Goal: Communication & Community: Connect with others

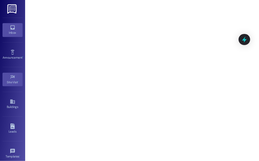
click at [15, 27] on link "Inbox" at bounding box center [13, 30] width 20 height 14
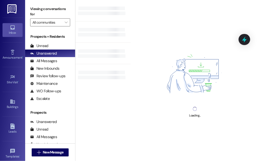
click at [38, 148] on div " New Message" at bounding box center [50, 152] width 37 height 13
click at [39, 151] on icon "" at bounding box center [39, 152] width 4 height 4
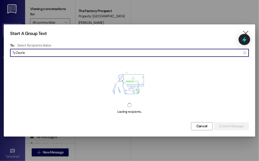
click at [28, 55] on input "TyZauria" at bounding box center [126, 52] width 228 height 7
click at [28, 55] on div "Start A Group Text  To: Select Recipients Below  TyZauria  Loading recipient…" at bounding box center [130, 80] width 252 height 112
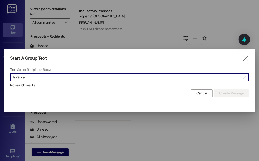
click at [22, 54] on div "Start A Group Text  To: Select Recipients Below  TyZauria  No search results…" at bounding box center [130, 76] width 252 height 55
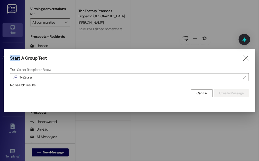
click at [22, 54] on div "Start A Group Text  To: Select Recipients Below  TyZauria  No search results…" at bounding box center [130, 76] width 252 height 55
click at [22, 76] on input "TyZauria" at bounding box center [126, 77] width 228 height 7
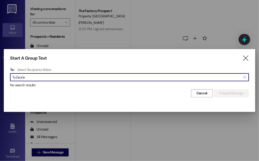
click at [22, 76] on input "TyZauria" at bounding box center [126, 77] width 228 height 7
paste input "[PERSON_NAME]"
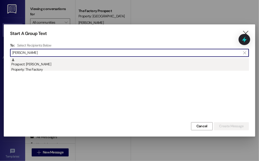
type input "[PERSON_NAME]"
click at [28, 65] on div "Prospect: [PERSON_NAME] Property: The Factory" at bounding box center [130, 65] width 238 height 14
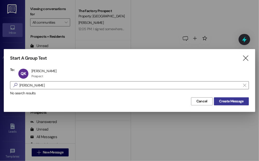
click at [232, 98] on button "Create Message" at bounding box center [231, 101] width 35 height 8
click at [232, 100] on div "Welcome to Your Conversations Start connecting with your residents and prospect…" at bounding box center [195, 64] width 128 height 129
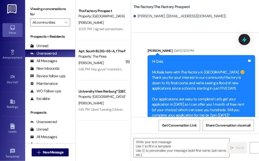
scroll to position [91, 0]
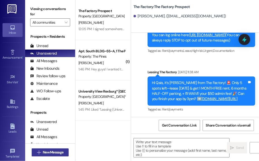
click at [59, 151] on span "New Message" at bounding box center [53, 152] width 21 height 5
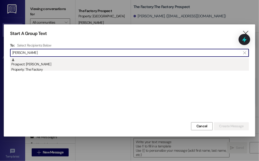
type input "[PERSON_NAME]"
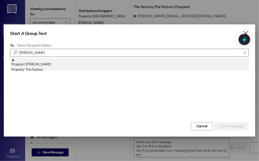
click at [74, 67] on div "Property: The Factory" at bounding box center [130, 69] width 238 height 5
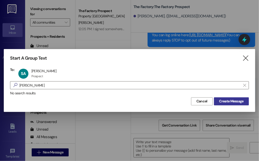
click at [219, 102] on span "Create Message" at bounding box center [231, 101] width 24 height 5
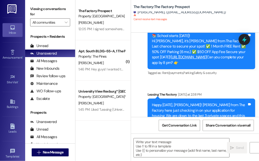
scroll to position [1511, 0]
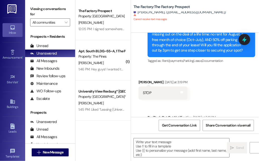
click at [64, 144] on div " New Message" at bounding box center [50, 152] width 50 height 18
click at [67, 148] on div " New Message" at bounding box center [50, 152] width 37 height 13
click at [67, 152] on button " New Message" at bounding box center [50, 152] width 37 height 8
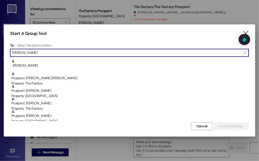
scroll to position [50, 0]
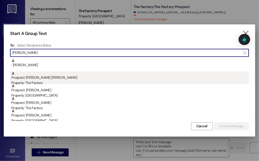
type input "[PERSON_NAME]"
click at [147, 80] on div "Property: The Factory" at bounding box center [130, 82] width 238 height 5
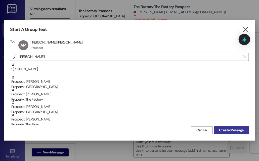
click at [234, 131] on span "Create Message" at bounding box center [231, 130] width 24 height 5
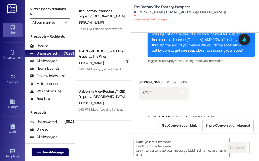
scroll to position [358, 0]
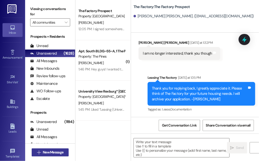
click at [39, 152] on icon "" at bounding box center [39, 152] width 4 height 4
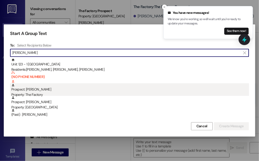
type input "[PERSON_NAME]"
click at [154, 89] on div "Prospect: [PERSON_NAME] Property: The Factory" at bounding box center [130, 90] width 238 height 14
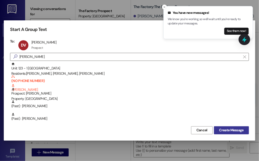
click at [246, 130] on button "Create Message" at bounding box center [231, 130] width 35 height 8
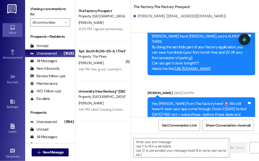
scroll to position [2063, 0]
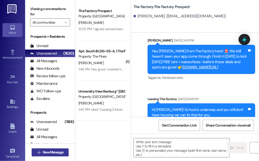
click at [42, 152] on span "New Message" at bounding box center [53, 152] width 23 height 5
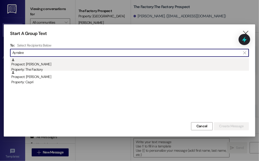
type input "Aynslee"
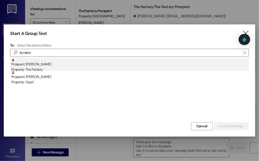
click at [118, 62] on div "Prospect: [PERSON_NAME] Property: The Factory" at bounding box center [130, 65] width 238 height 14
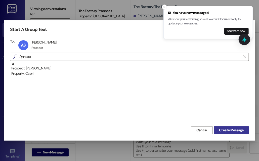
click at [218, 129] on span "Create Message" at bounding box center [231, 130] width 26 height 5
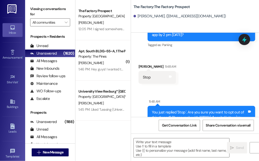
scroll to position [140, 0]
